Goal: Transaction & Acquisition: Download file/media

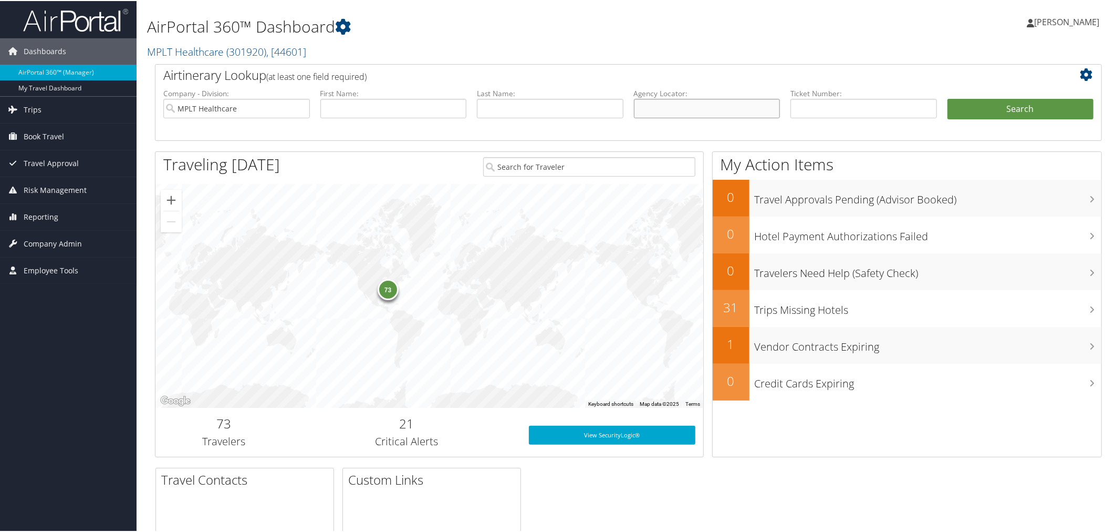
click at [680, 117] on input "text" at bounding box center [707, 107] width 147 height 19
click at [822, 117] on input "text" at bounding box center [864, 107] width 147 height 19
click at [679, 117] on input "text" at bounding box center [707, 107] width 147 height 19
paste input "DCMVT1"
type input "DCMVT1"
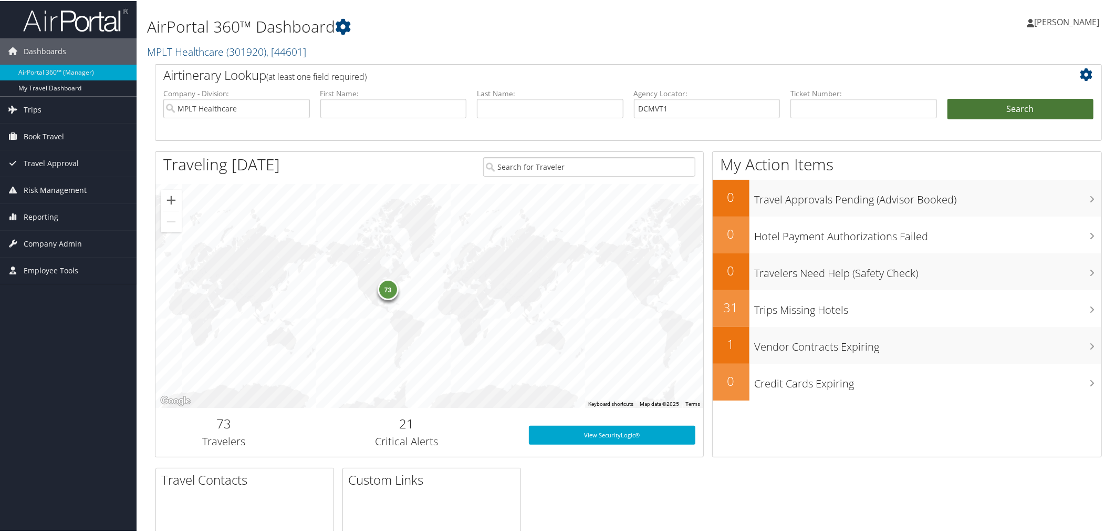
click at [1006, 119] on button "Search" at bounding box center [1021, 108] width 147 height 21
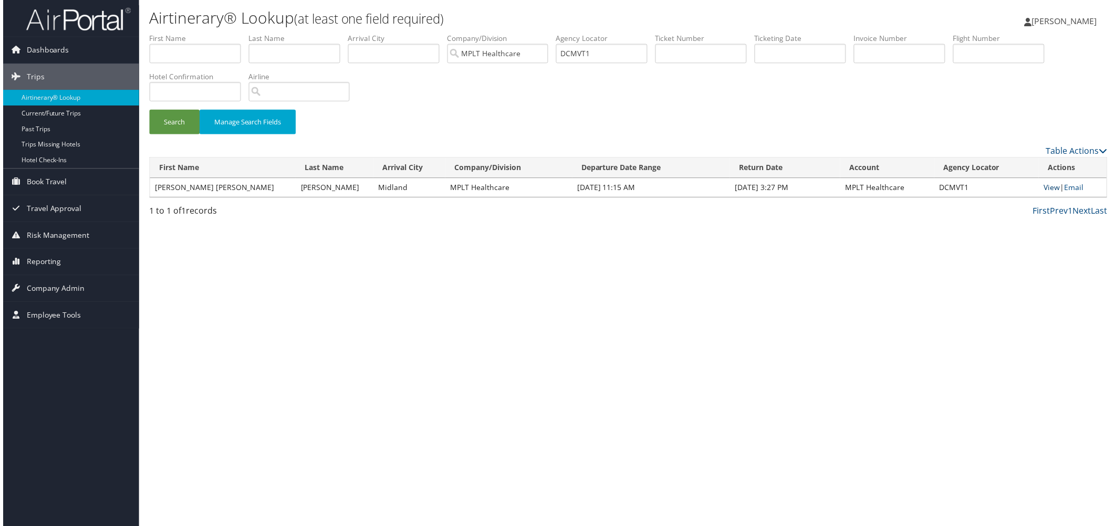
click at [1047, 193] on link "View" at bounding box center [1055, 188] width 16 height 10
drag, startPoint x: 711, startPoint y: 70, endPoint x: 623, endPoint y: 69, distance: 87.7
click at [623, 33] on ul "First Name Last Name Departure City Arrival City Company/Division MPLT Healthca…" at bounding box center [628, 33] width 963 height 0
type input "MPLT HDCMVT1ealthcare"
click at [648, 64] on input "text" at bounding box center [602, 53] width 92 height 19
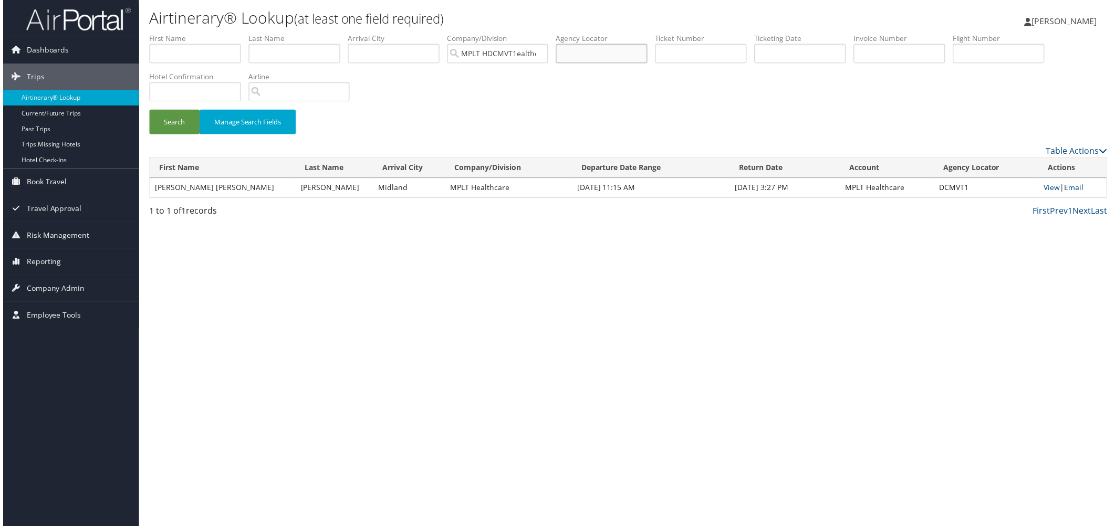
paste input "DFCRKZ"
type input "DFCRKZ"
type input "MPLT Healthcare"
click at [648, 64] on input "DCMVT1" at bounding box center [602, 53] width 92 height 19
drag, startPoint x: 784, startPoint y: 71, endPoint x: 648, endPoint y: 76, distance: 136.7
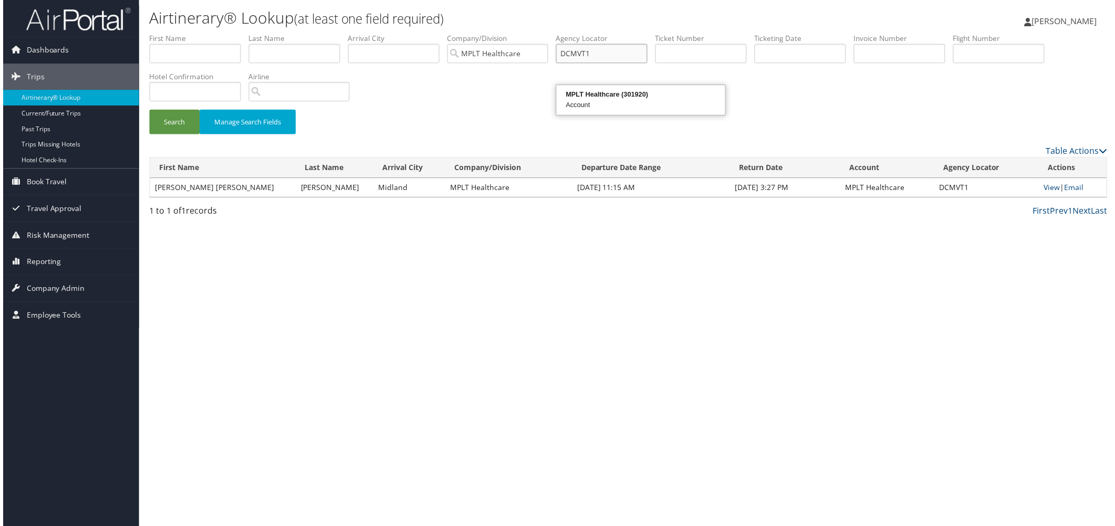
click at [648, 33] on ul "First Name Last Name Departure City Arrival City Company/Division MPLT Healthca…" at bounding box center [628, 33] width 963 height 0
type input "DCMVT1"
drag, startPoint x: 803, startPoint y: 77, endPoint x: 794, endPoint y: 70, distance: 11.6
click at [648, 64] on input "DCMVT1" at bounding box center [602, 53] width 92 height 19
paste input "DFCRKZ"
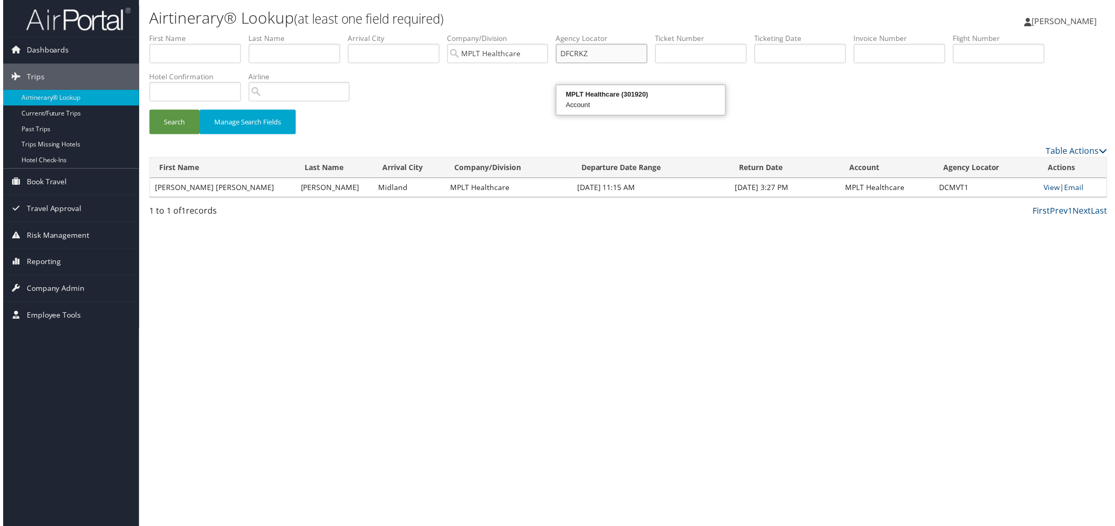
click at [147, 110] on button "Search" at bounding box center [172, 122] width 50 height 25
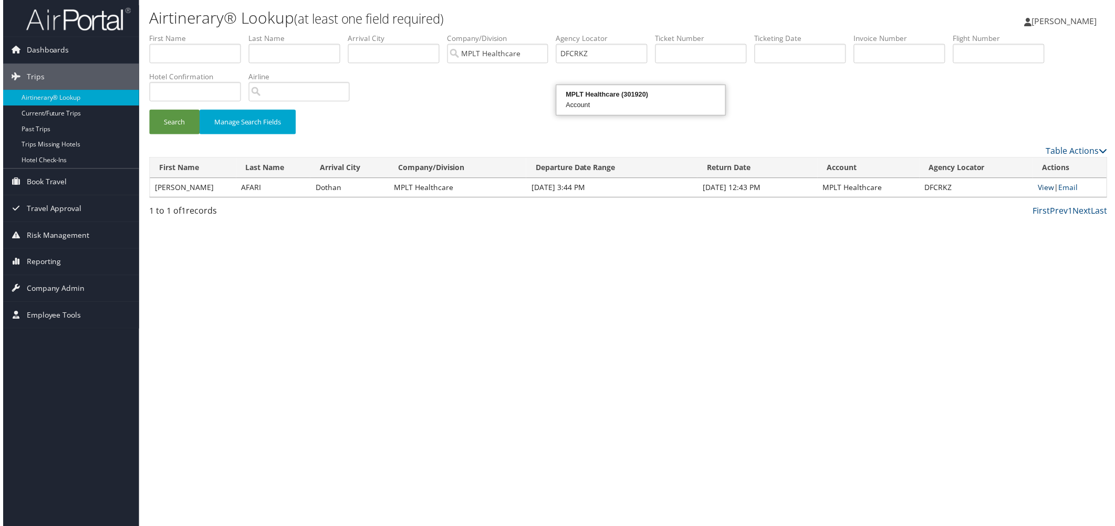
click at [1041, 193] on link "View" at bounding box center [1049, 188] width 16 height 10
click at [648, 64] on input "DFCRKZ" at bounding box center [602, 53] width 92 height 19
drag, startPoint x: 763, startPoint y: 74, endPoint x: 707, endPoint y: 71, distance: 56.8
click at [648, 64] on input "DFCRKZ" at bounding box center [602, 53] width 92 height 19
paste input "GY26W"
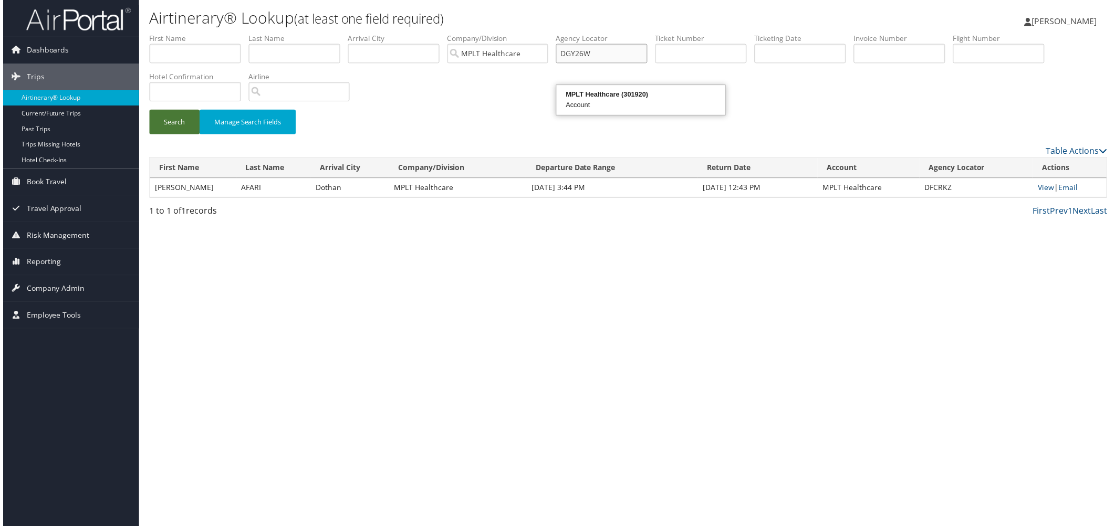
type input "DGY26W"
click at [173, 135] on button "Search" at bounding box center [172, 122] width 50 height 25
click at [1041, 193] on link "View" at bounding box center [1049, 188] width 16 height 10
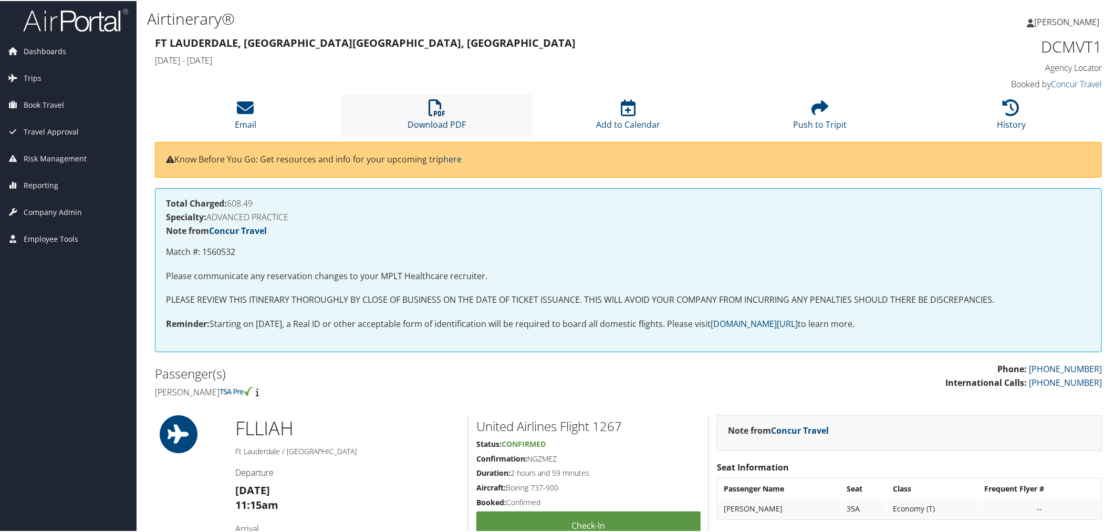
click at [429, 115] on icon at bounding box center [437, 106] width 17 height 17
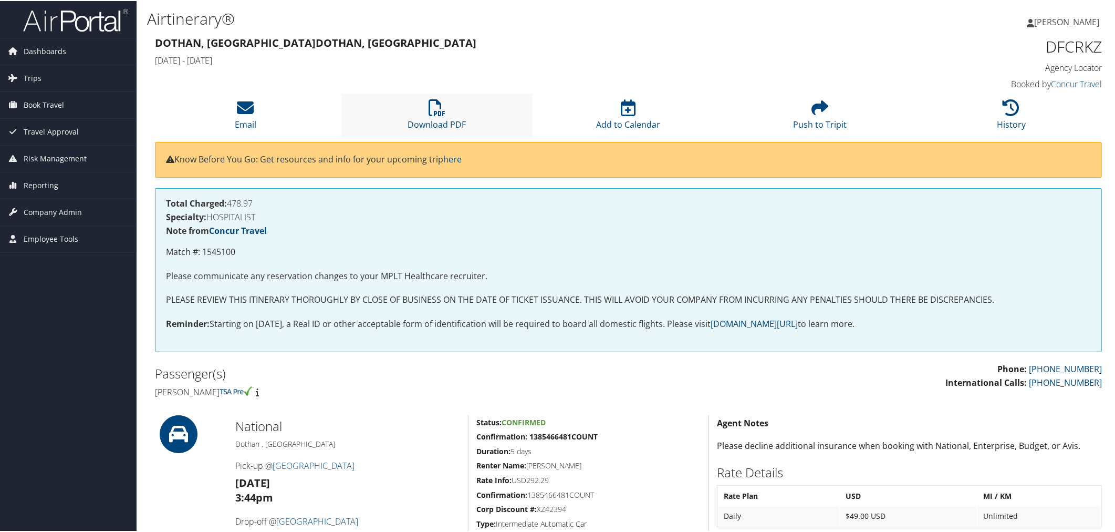
click at [434, 136] on li "Download PDF" at bounding box center [438, 114] width 192 height 43
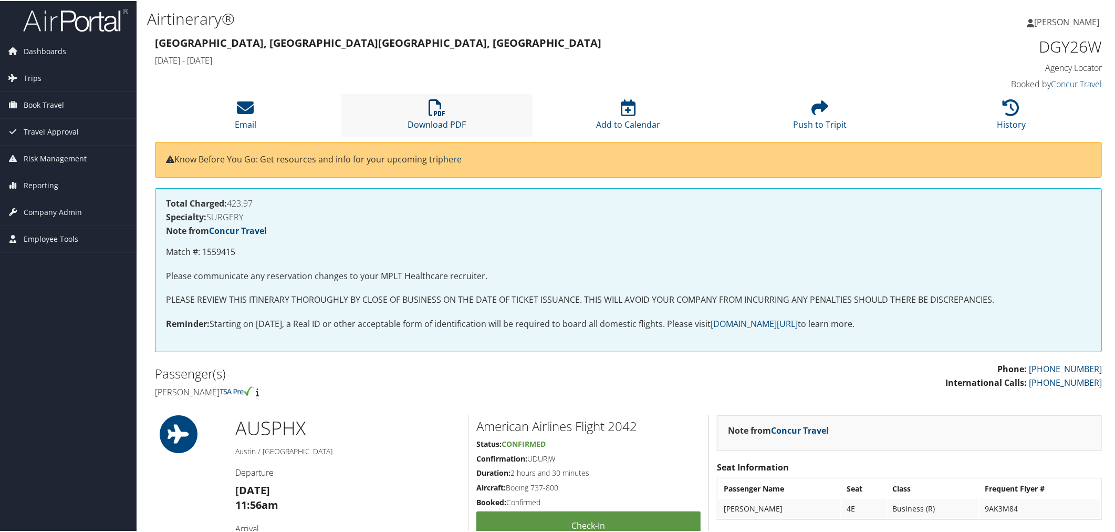
click at [435, 115] on icon at bounding box center [437, 106] width 17 height 17
